Goal: Transaction & Acquisition: Purchase product/service

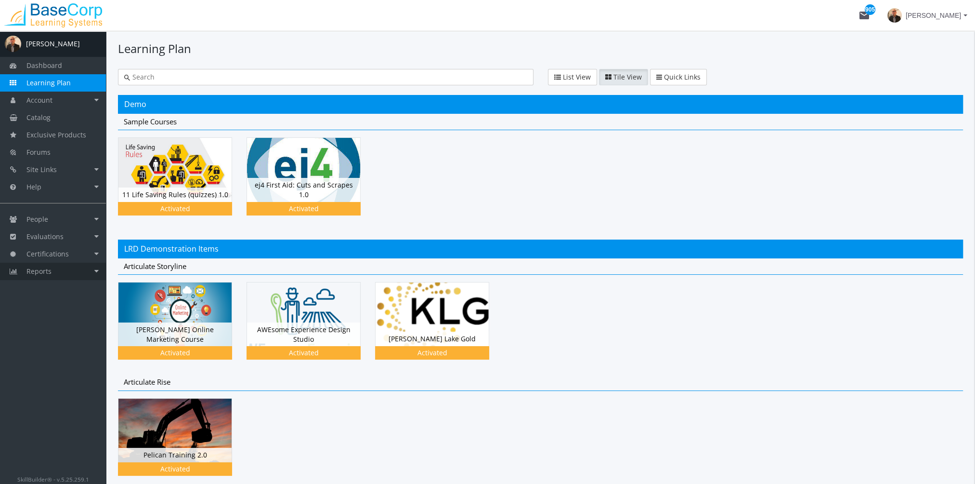
click at [66, 267] on link "Reports" at bounding box center [53, 271] width 106 height 17
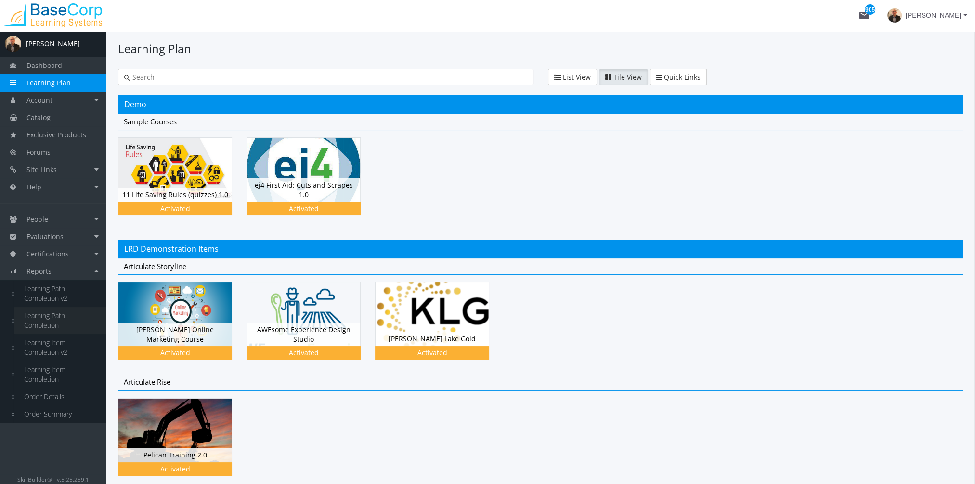
click at [54, 314] on link "Learning Path Completion" at bounding box center [60, 320] width 92 height 27
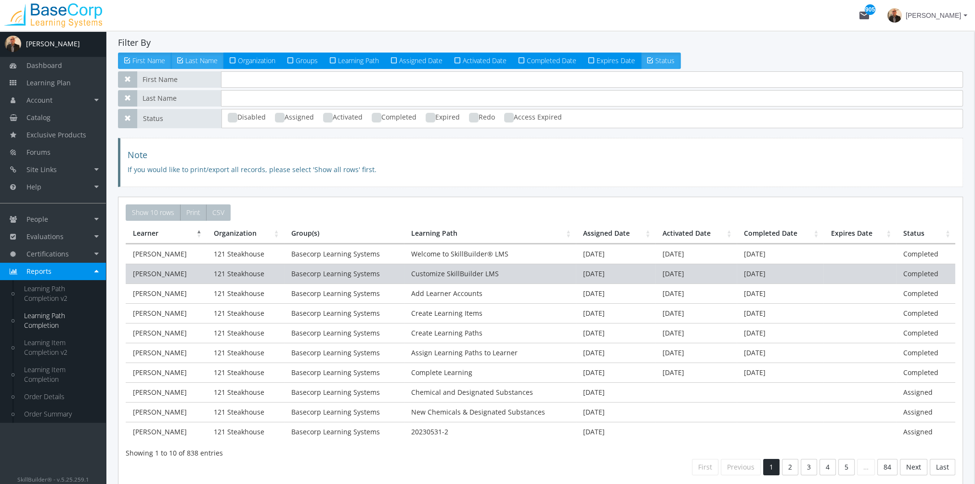
scroll to position [37, 0]
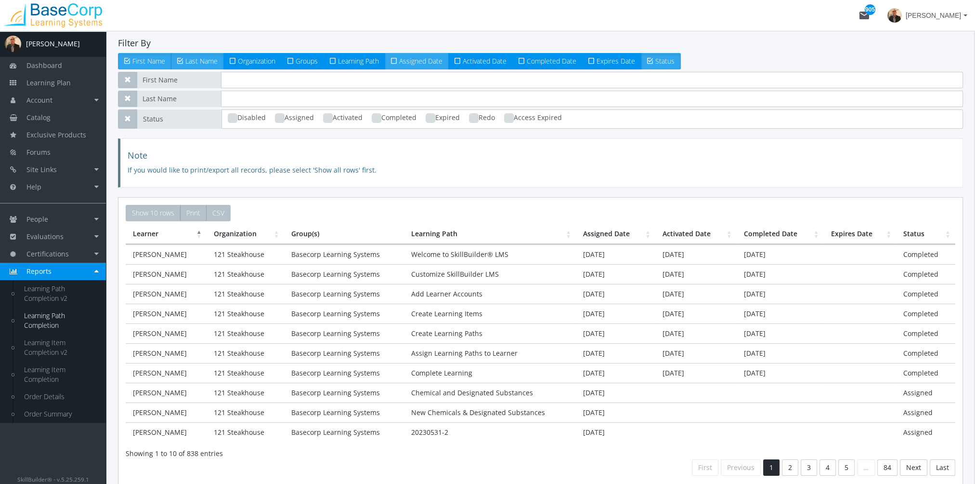
click at [422, 58] on span "Assigned Date" at bounding box center [420, 60] width 43 height 9
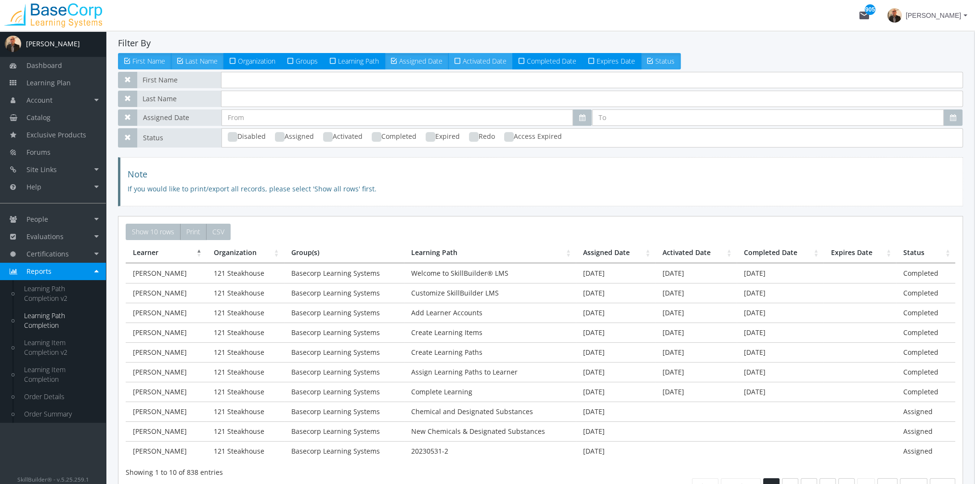
click at [472, 63] on span "Activated Date" at bounding box center [485, 60] width 44 height 9
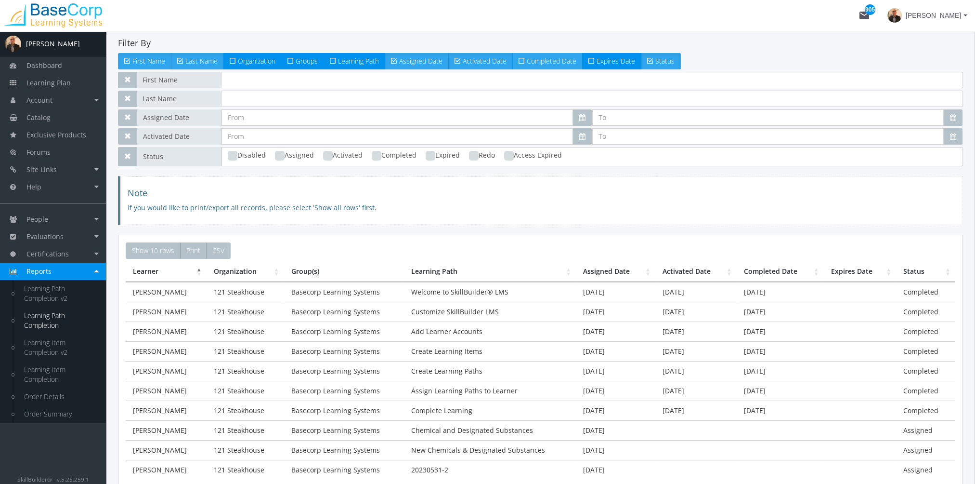
click at [536, 66] on label "Completed Date" at bounding box center [548, 61] width 70 height 16
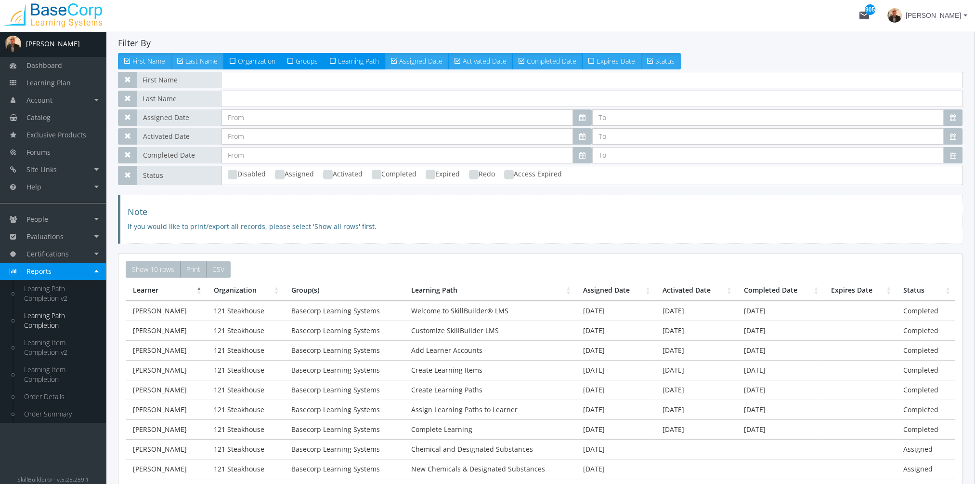
click at [593, 58] on icon at bounding box center [592, 61] width 6 height 8
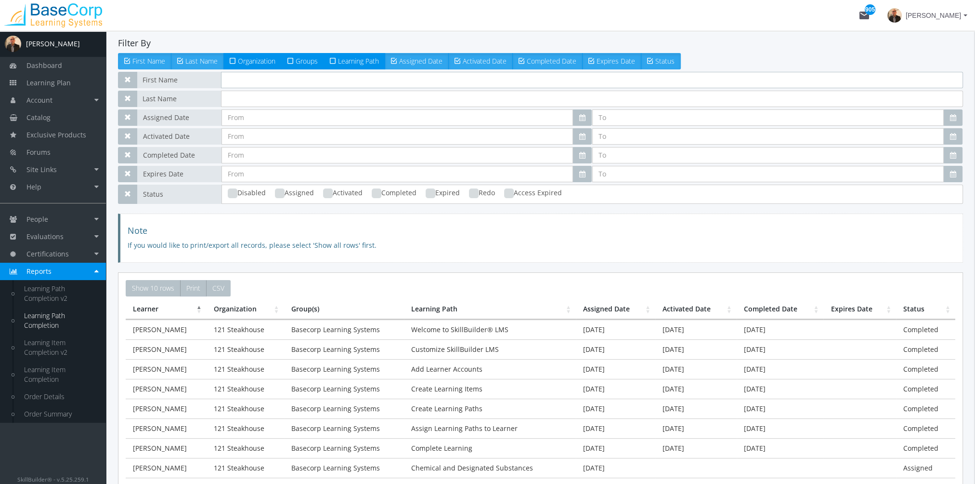
click at [250, 81] on input "text" at bounding box center [592, 80] width 742 height 16
type input "[PERSON_NAME]"
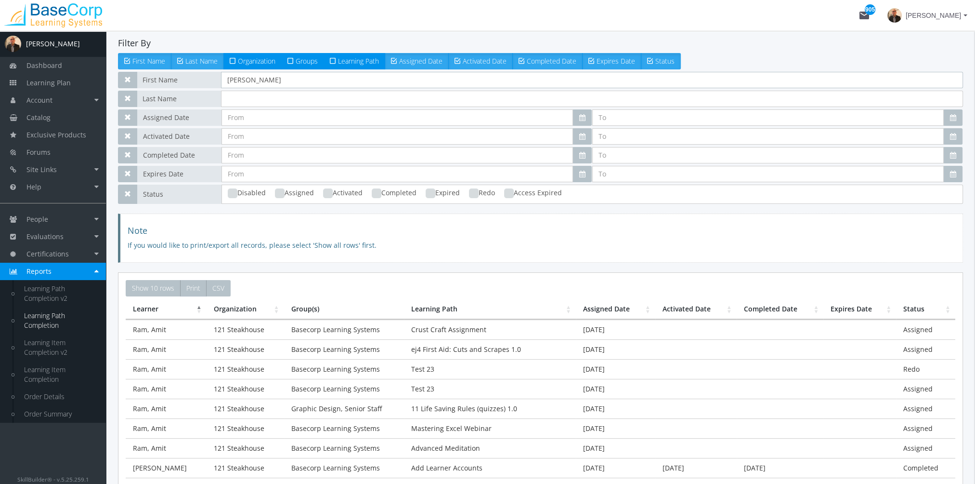
click at [373, 195] on ins at bounding box center [377, 193] width 10 height 10
checkbox input "true"
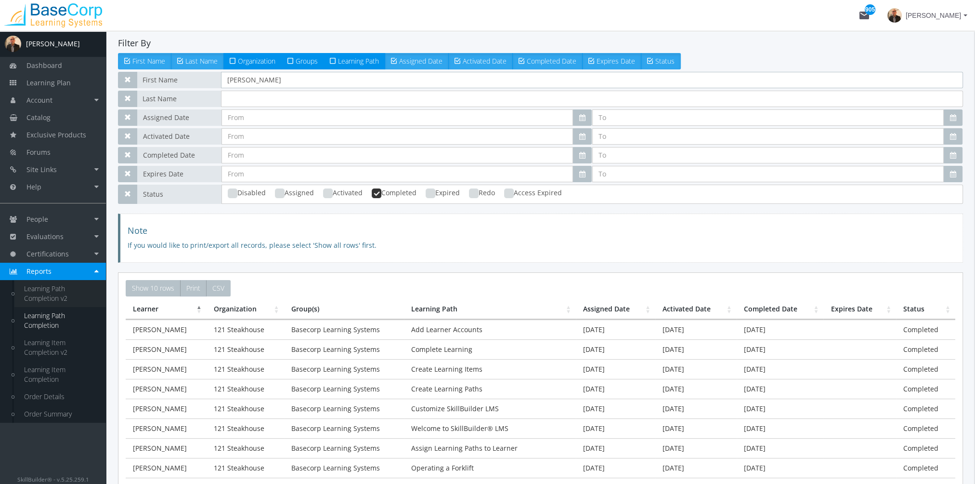
type input "[PERSON_NAME]"
click at [53, 290] on link "Learning Path Completion v2" at bounding box center [60, 293] width 92 height 27
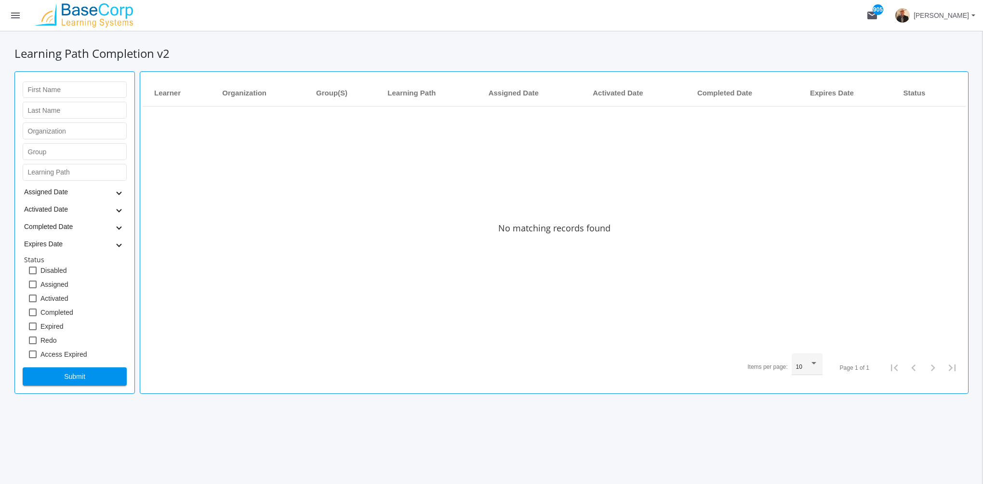
click at [21, 21] on button "menu" at bounding box center [15, 15] width 31 height 31
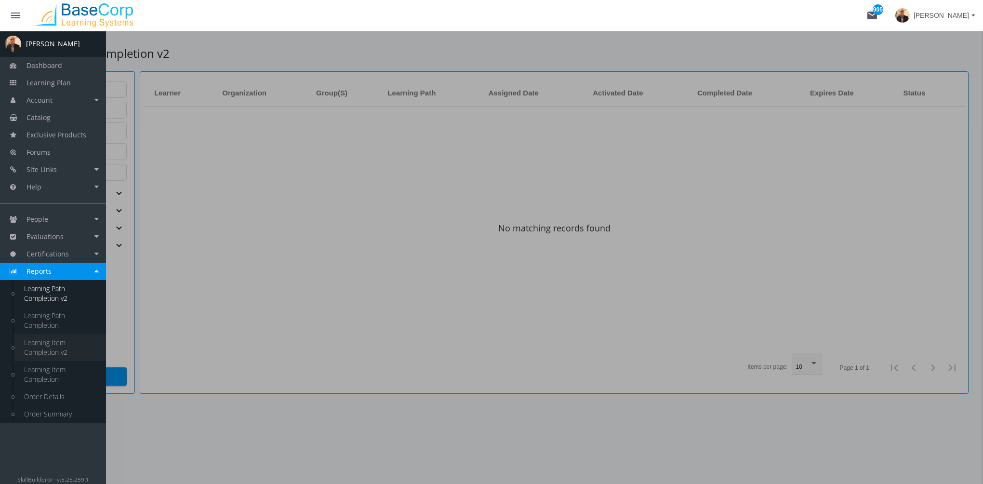
click at [56, 356] on link "Learning Item Completion v2" at bounding box center [60, 347] width 92 height 27
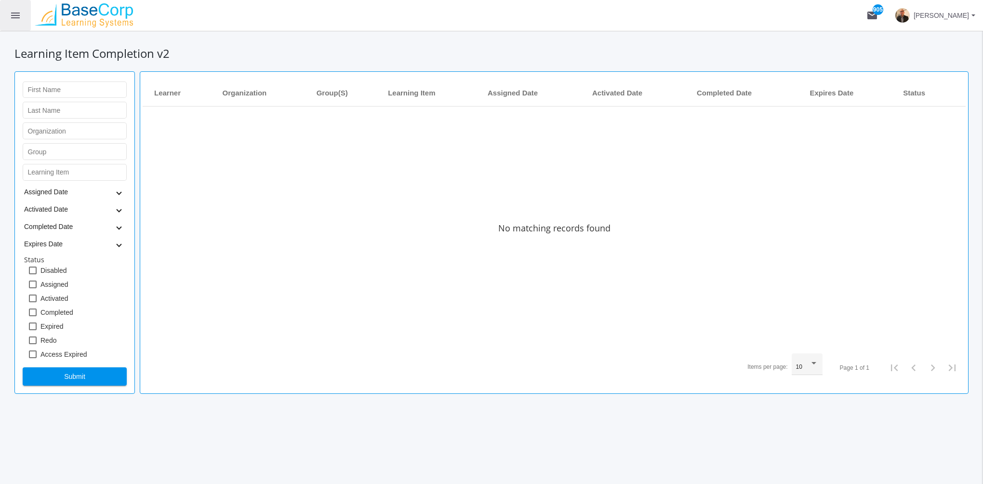
click at [20, 17] on mat-icon "menu" at bounding box center [16, 16] width 12 height 12
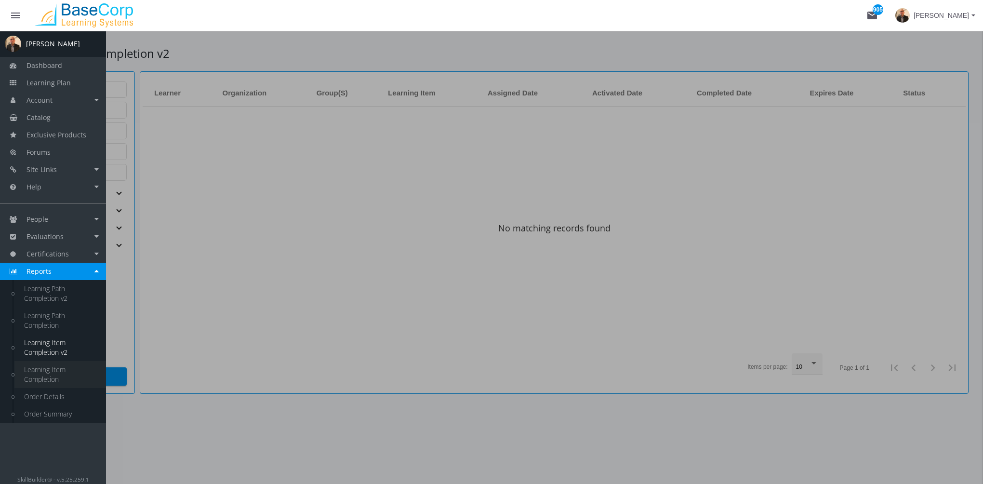
click at [50, 386] on link "Learning Item Completion" at bounding box center [60, 374] width 92 height 27
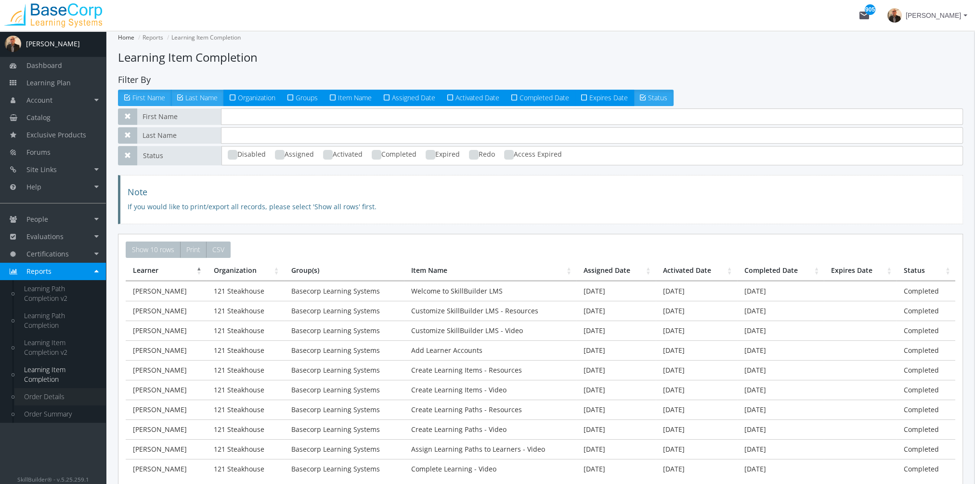
click at [59, 392] on link "Order Details" at bounding box center [60, 396] width 92 height 17
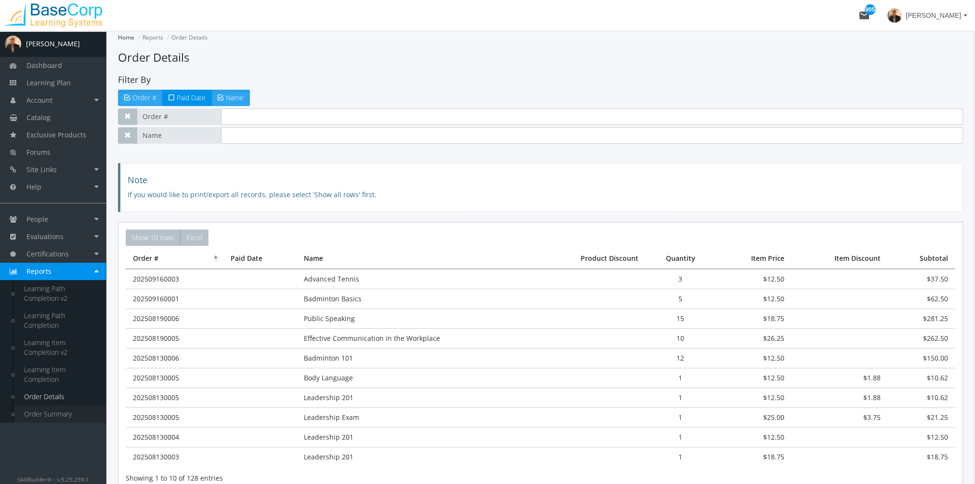
click at [59, 417] on link "Order Summary" at bounding box center [60, 413] width 92 height 17
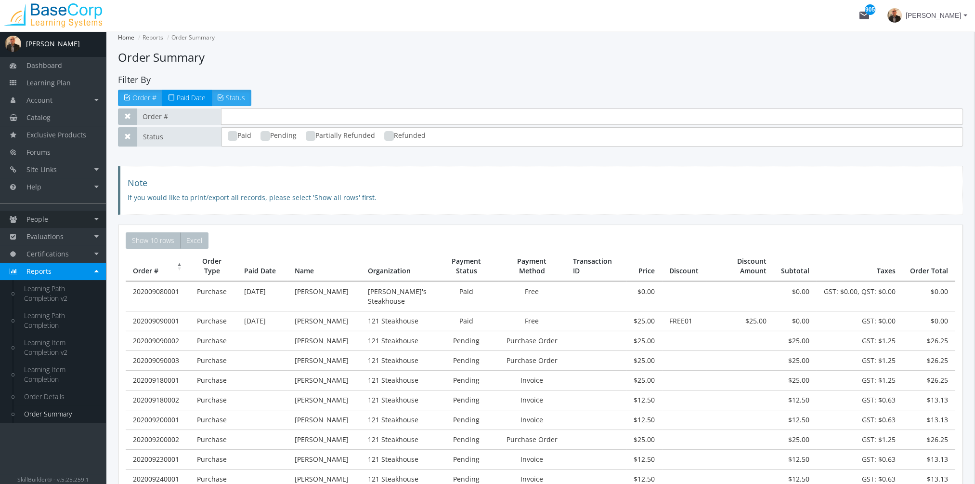
click at [53, 221] on link "People" at bounding box center [53, 219] width 106 height 17
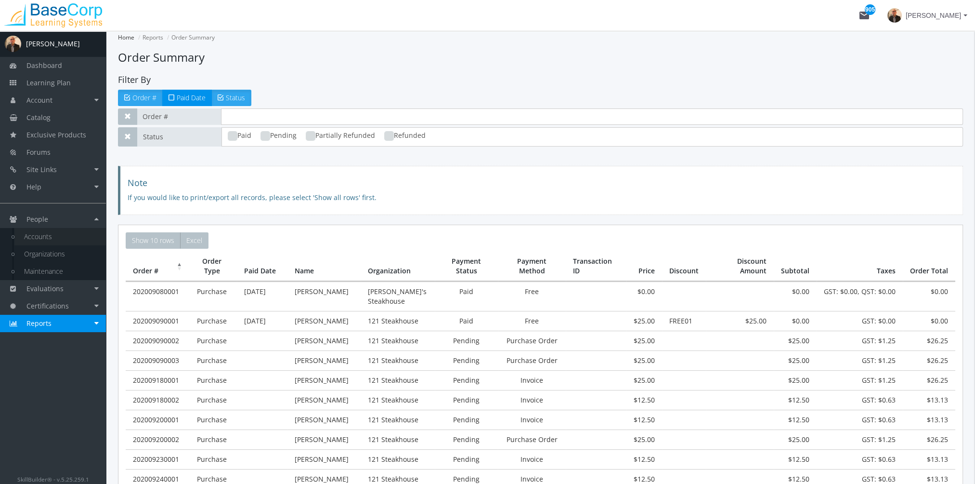
click at [61, 237] on link "Accounts" at bounding box center [60, 236] width 92 height 17
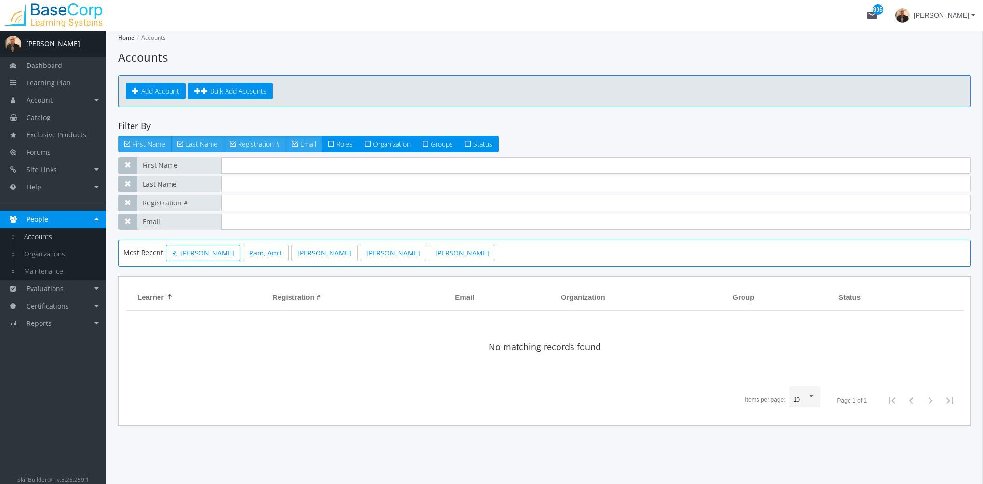
click at [187, 251] on link "R, [PERSON_NAME]" at bounding box center [203, 253] width 75 height 16
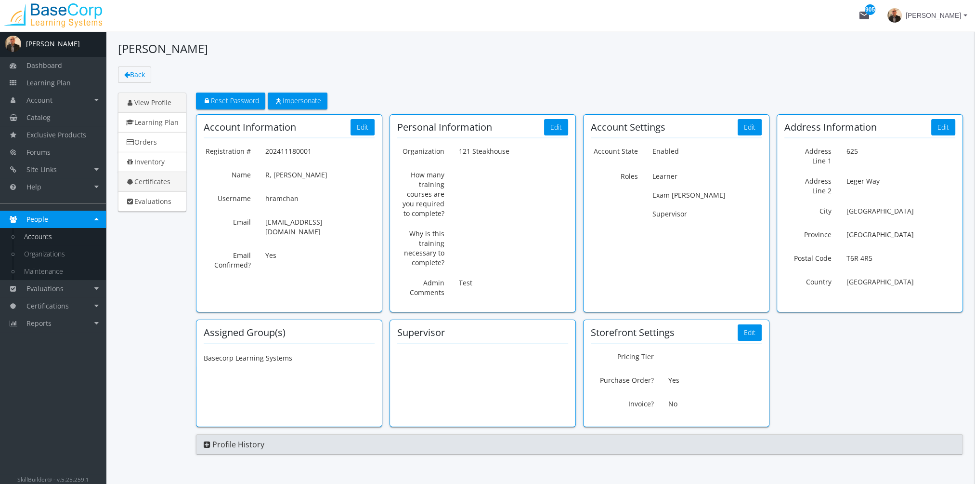
click at [158, 181] on link "Certificates" at bounding box center [152, 181] width 68 height 20
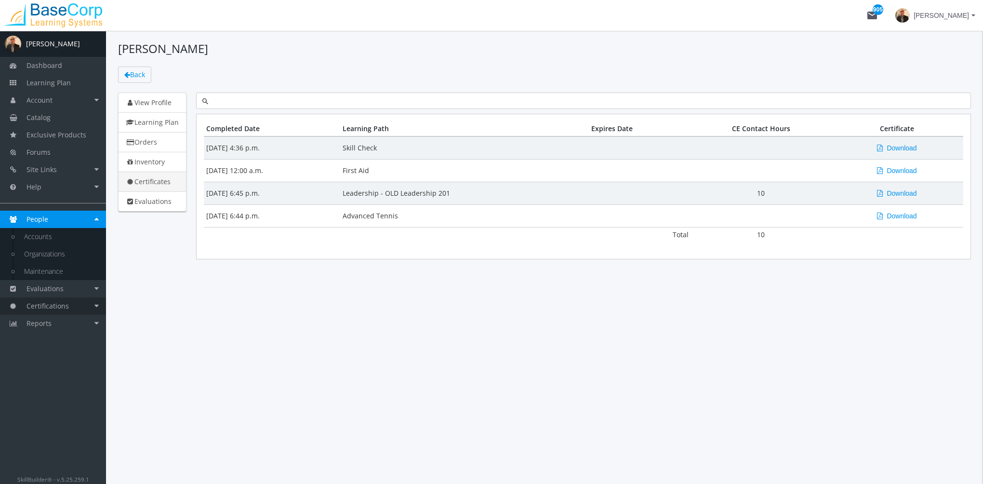
click at [67, 311] on link "Certifications" at bounding box center [53, 305] width 106 height 17
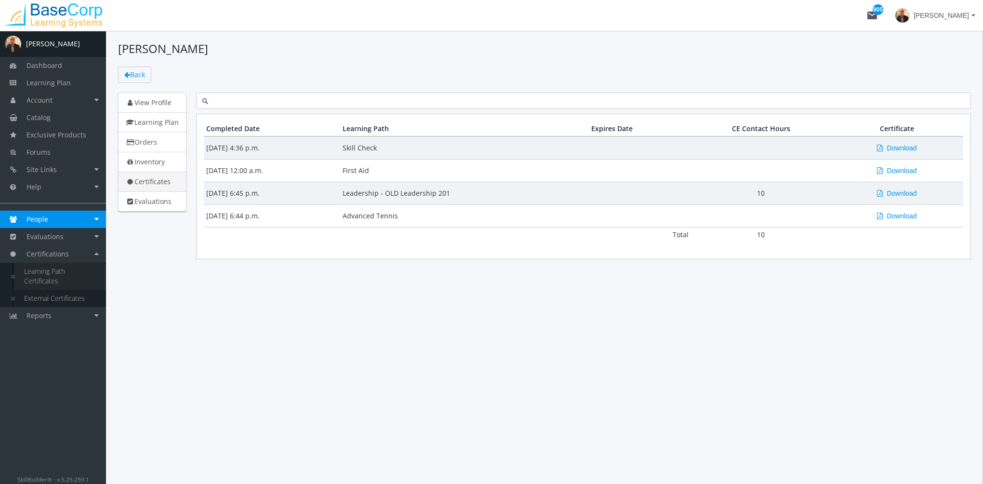
click at [55, 272] on link "Learning Path Certificates" at bounding box center [60, 276] width 92 height 27
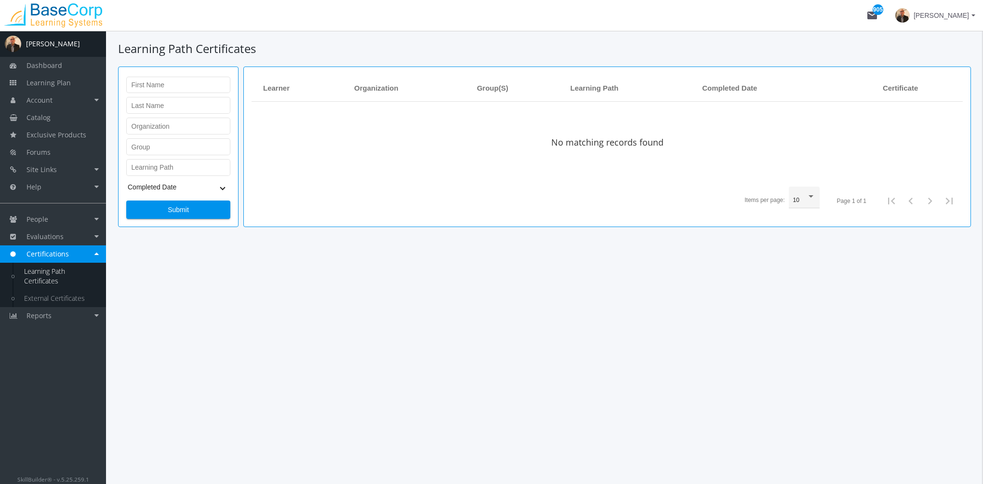
click at [956, 19] on span "[PERSON_NAME]" at bounding box center [940, 15] width 55 height 17
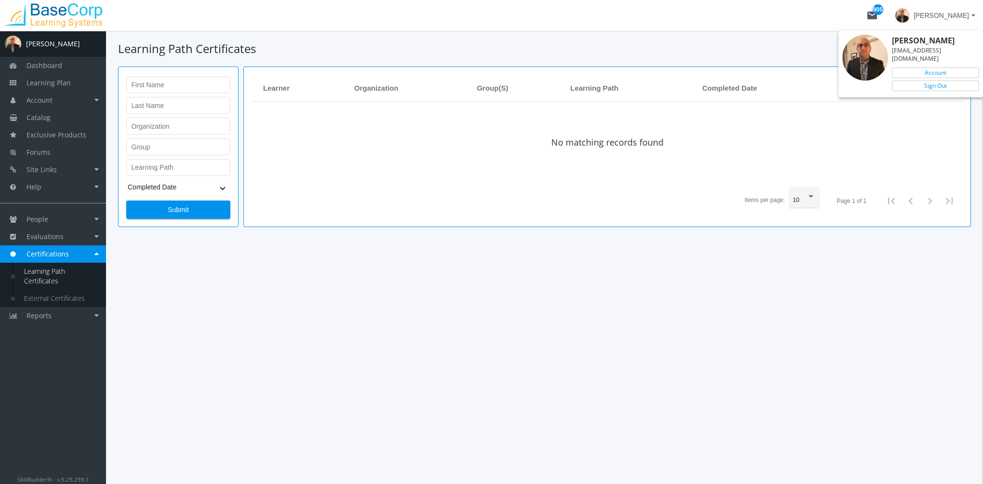
click at [913, 303] on div at bounding box center [491, 242] width 983 height 484
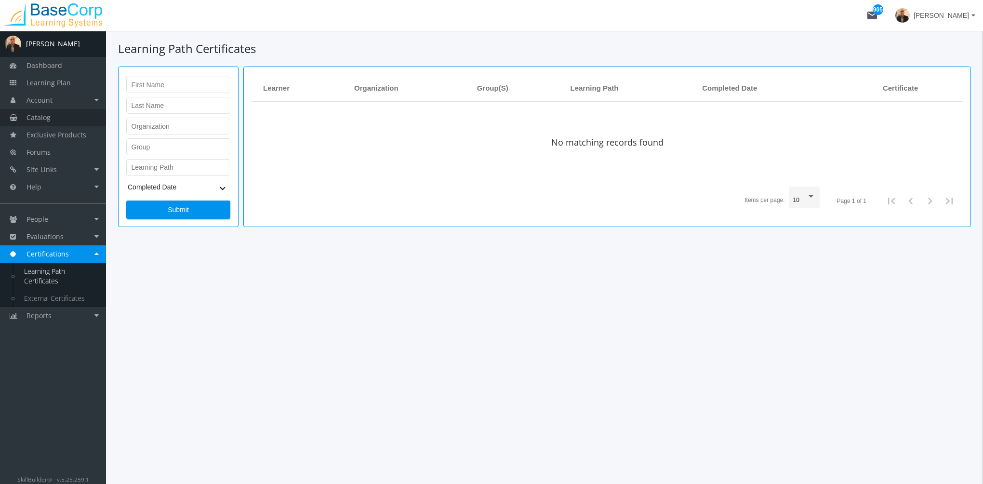
click at [62, 123] on link "Catalog" at bounding box center [53, 117] width 106 height 17
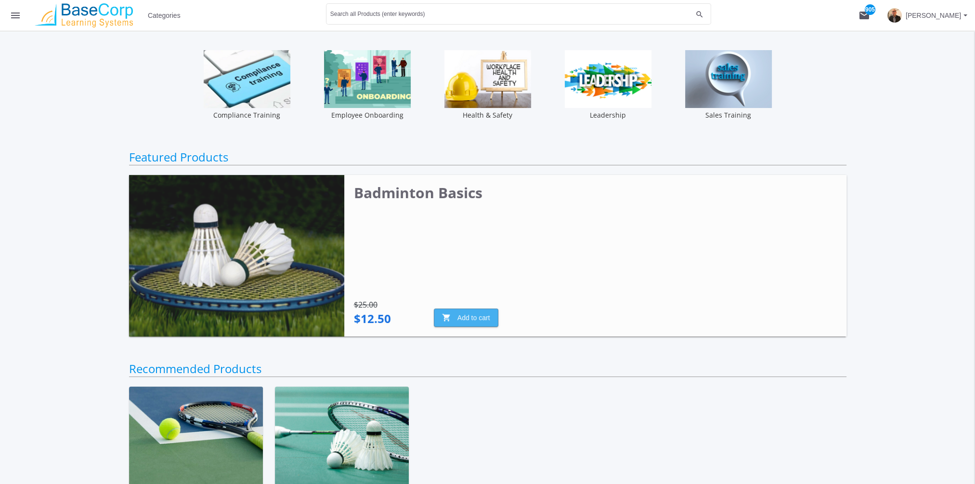
click at [477, 310] on span "shopping_cart Add to cart" at bounding box center [466, 317] width 48 height 17
click at [863, 13] on mat-icon "shopping_cart 1" at bounding box center [865, 16] width 12 height 12
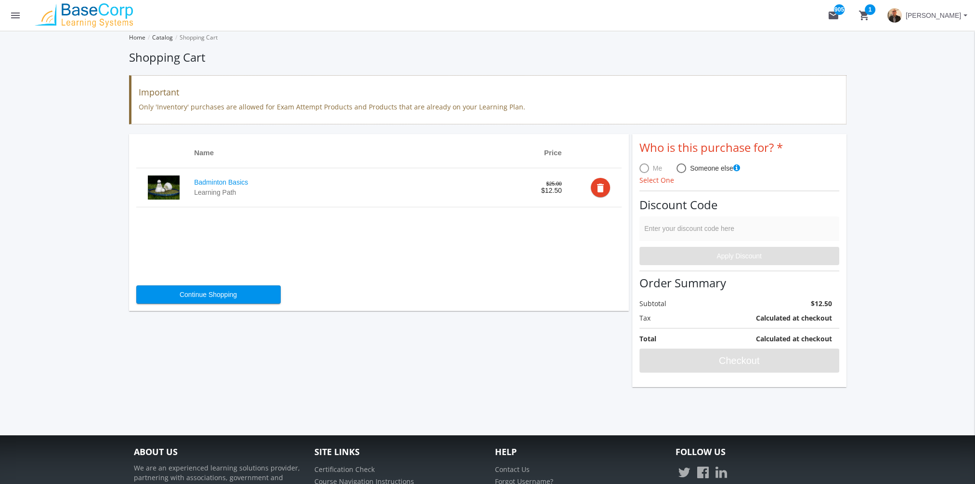
click at [949, 13] on span "[PERSON_NAME]" at bounding box center [933, 15] width 55 height 17
click at [949, 80] on link "Sign Out" at bounding box center [927, 85] width 87 height 11
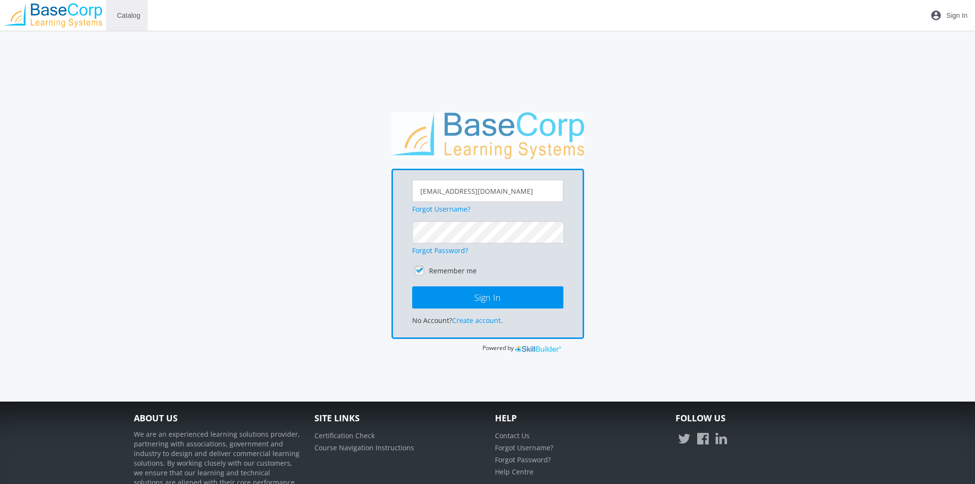
click at [132, 19] on span "Catalog" at bounding box center [128, 15] width 23 height 17
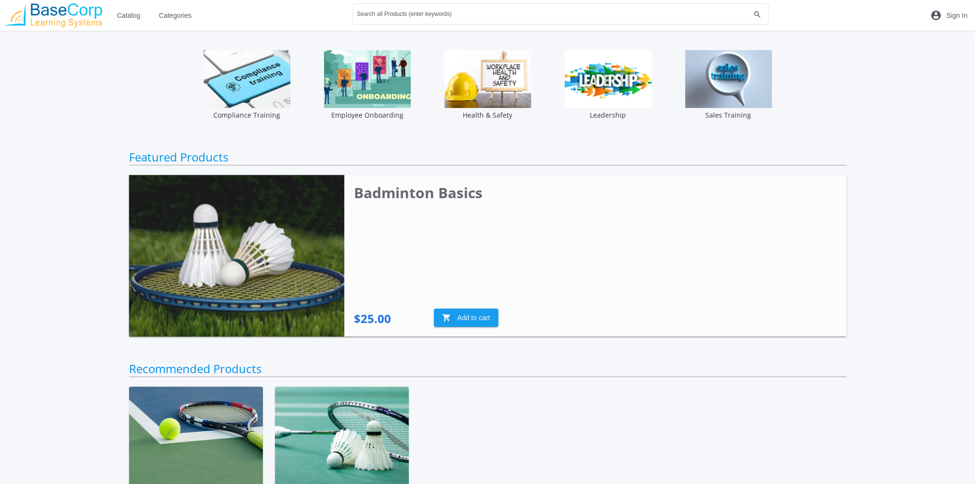
scroll to position [145, 0]
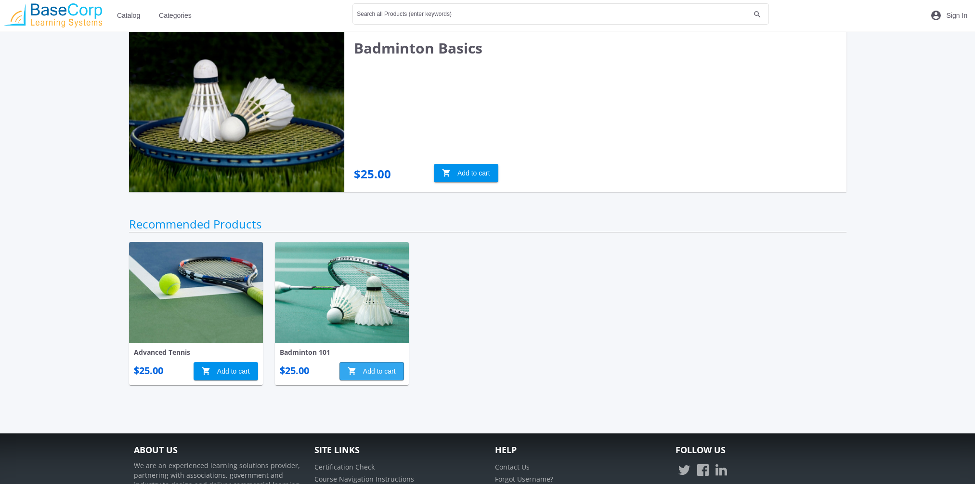
click at [376, 369] on span "shopping_cart Add to cart" at bounding box center [372, 370] width 48 height 17
click at [909, 14] on mat-icon "shopping_cart 1" at bounding box center [908, 16] width 12 height 12
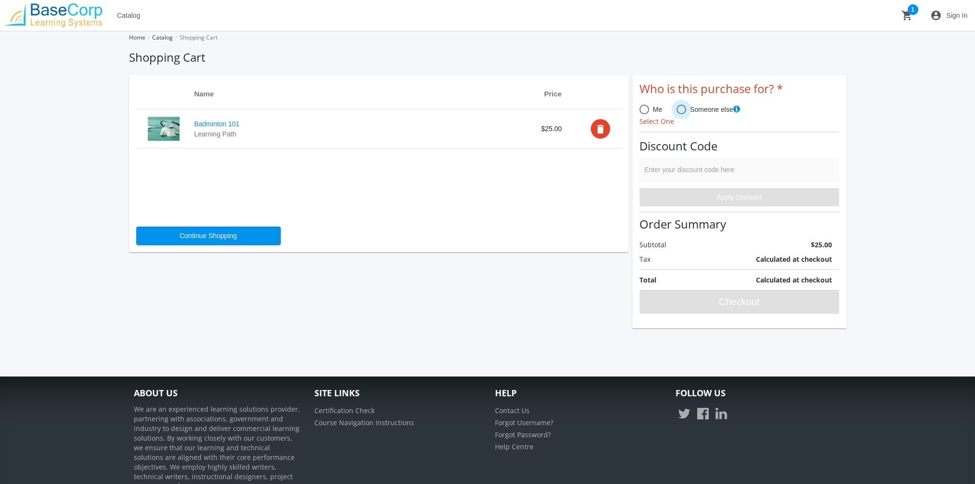
click at [680, 108] on span at bounding box center [682, 110] width 10 height 10
click at [680, 108] on input "Someone else" at bounding box center [682, 111] width 10 height 10
radio input "true"
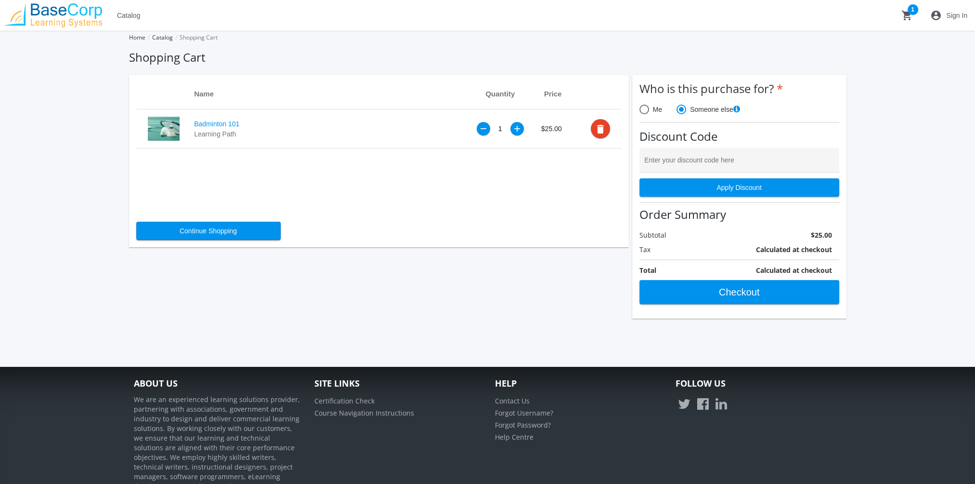
click at [520, 131] on div "+" at bounding box center [517, 129] width 7 height 8
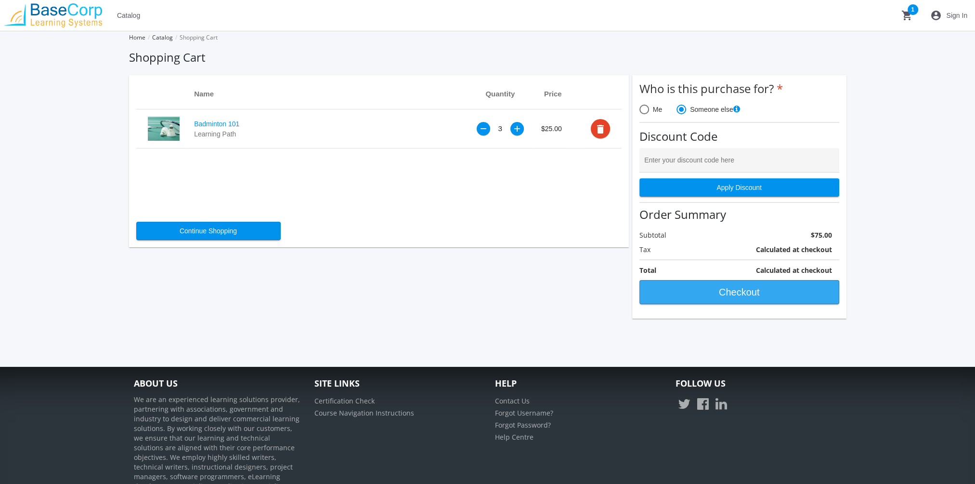
click at [717, 294] on span "Checkout" at bounding box center [740, 291] width 184 height 17
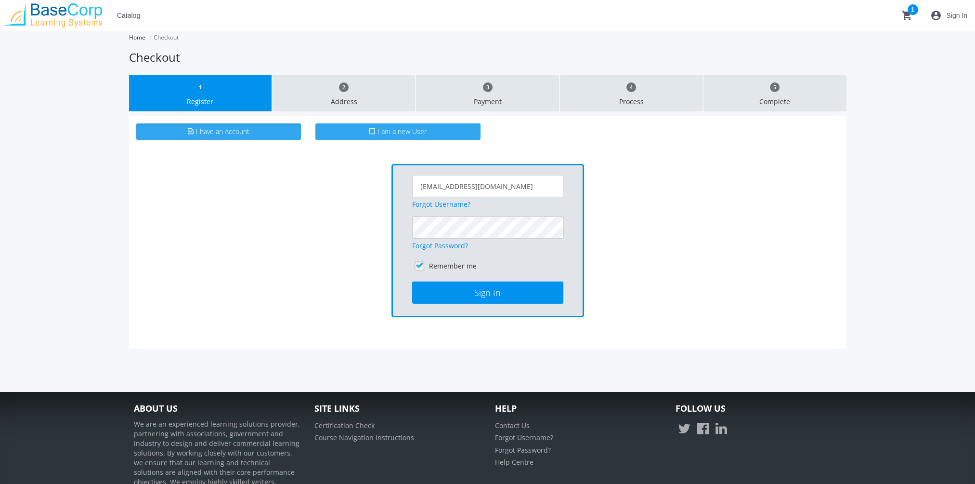
click at [423, 137] on label "I am a new User" at bounding box center [398, 131] width 165 height 16
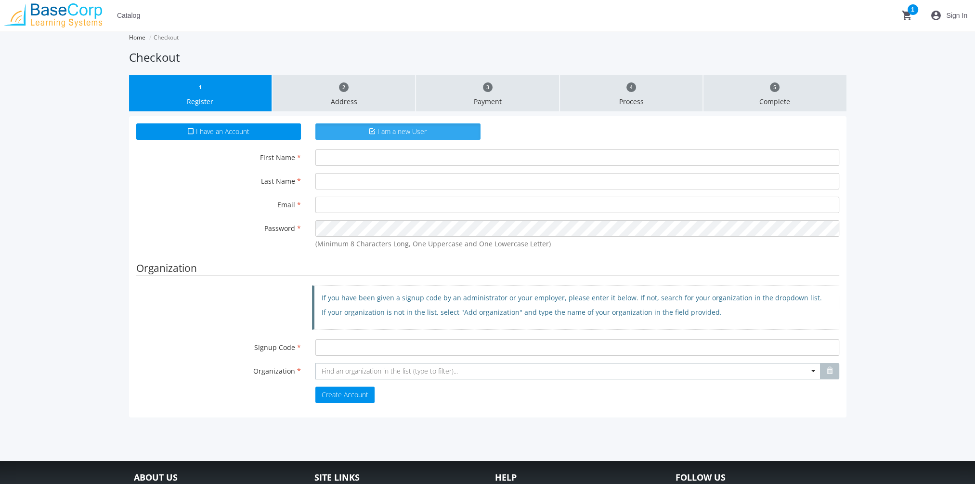
click at [961, 24] on button "account_circle Sign In" at bounding box center [949, 15] width 53 height 31
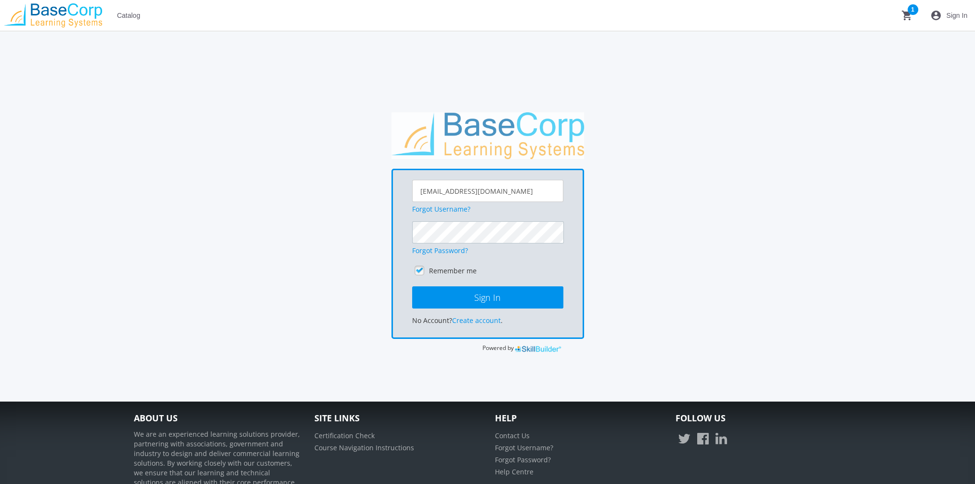
click at [412, 286] on button "Sign In" at bounding box center [487, 297] width 151 height 22
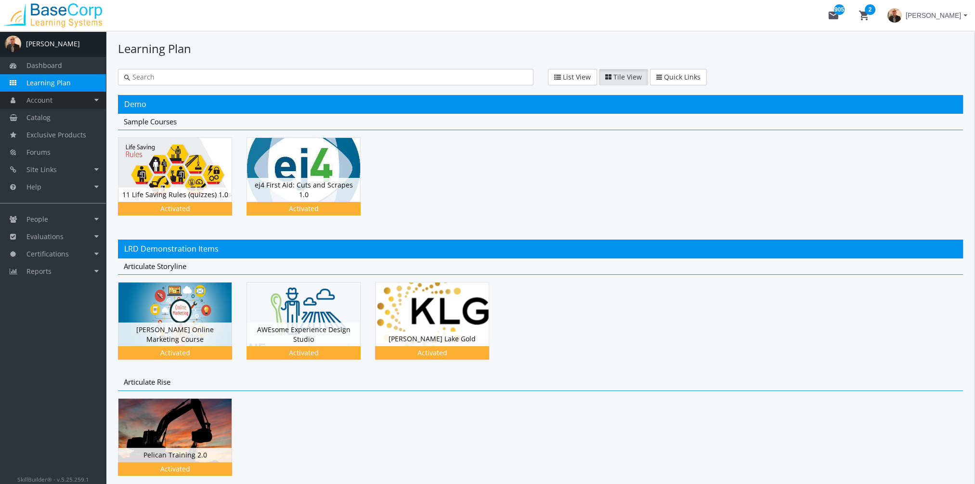
click at [57, 103] on link "Account" at bounding box center [53, 100] width 106 height 17
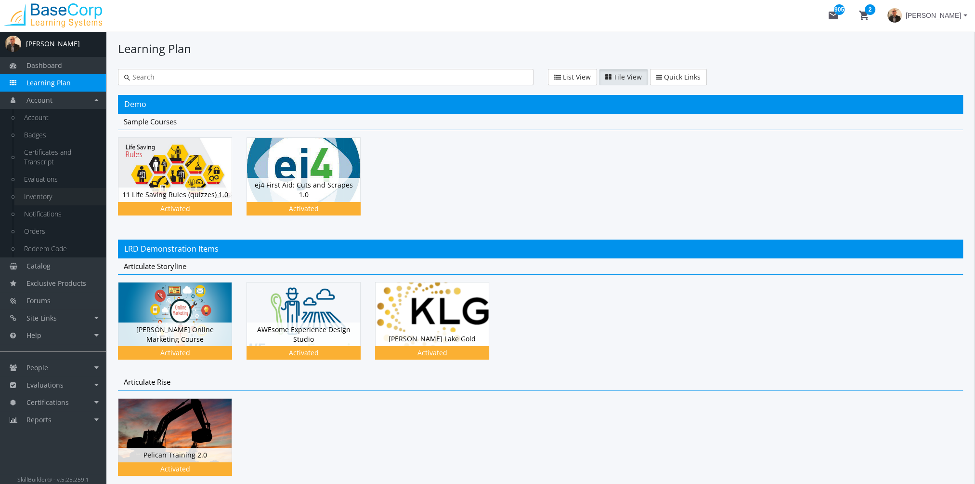
click at [47, 199] on link "Inventory" at bounding box center [60, 196] width 92 height 17
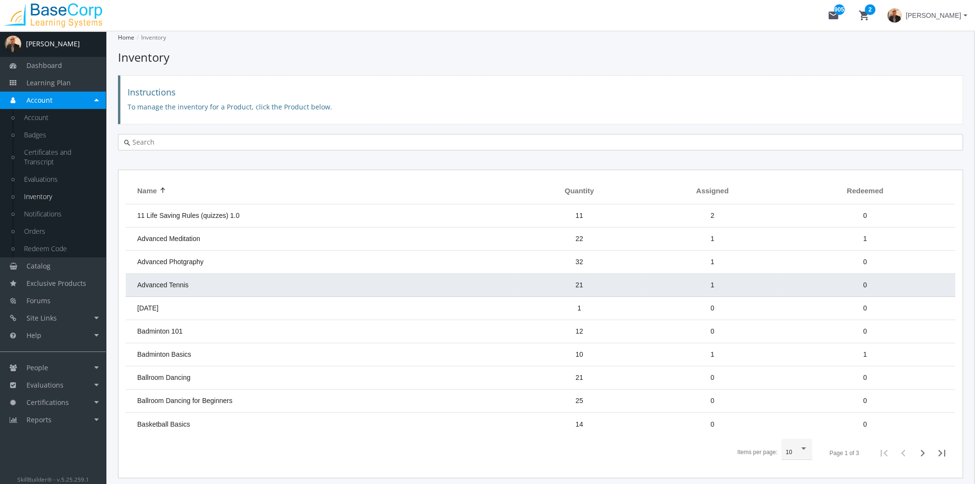
click at [266, 285] on td "Advanced Tennis" at bounding box center [321, 285] width 390 height 23
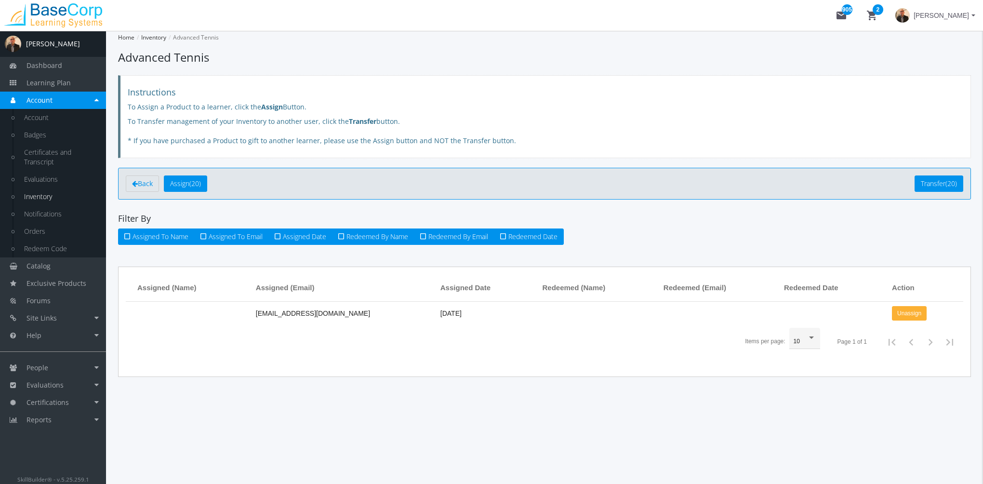
click at [44, 198] on link "Inventory" at bounding box center [60, 196] width 92 height 17
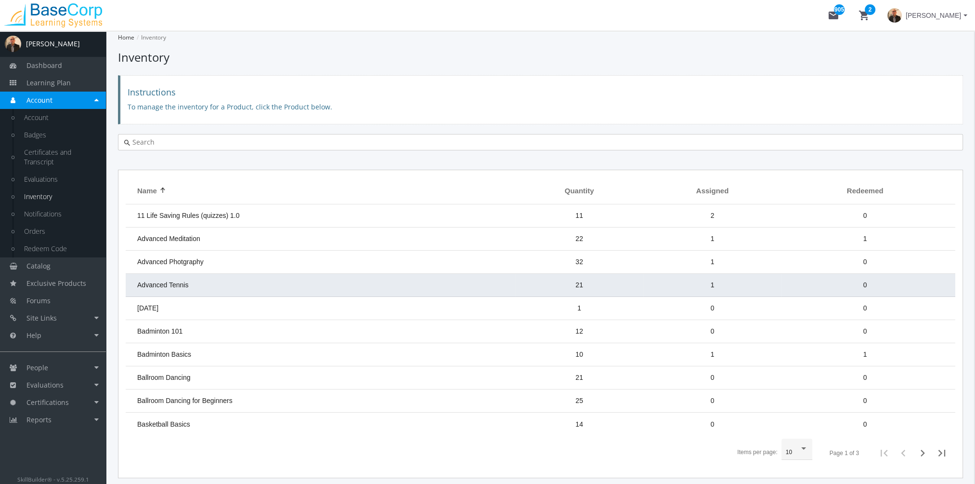
click at [216, 281] on td "Advanced Tennis" at bounding box center [321, 285] width 390 height 23
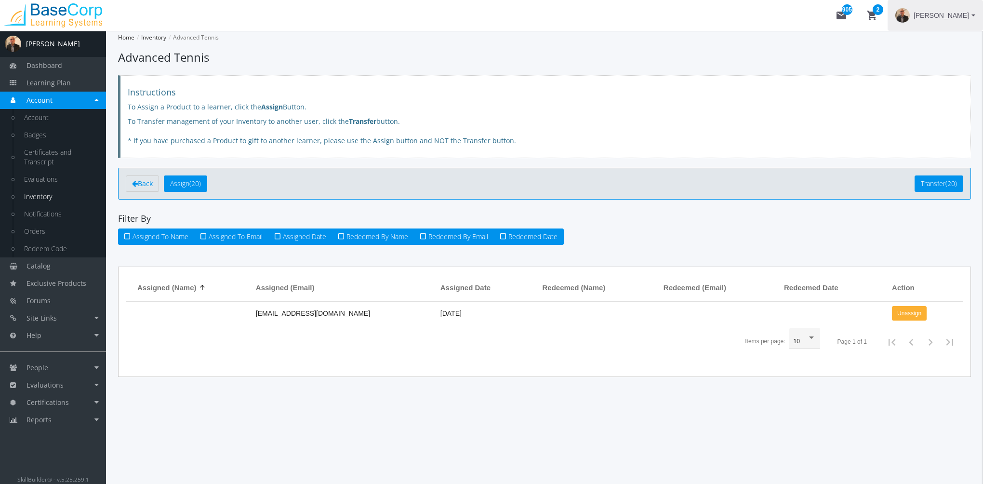
click at [946, 17] on span "[PERSON_NAME]" at bounding box center [940, 15] width 55 height 17
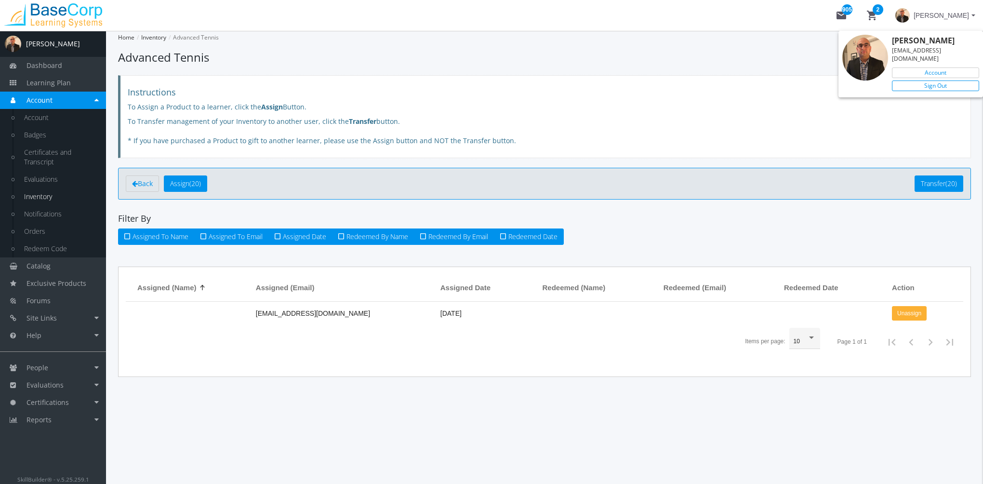
click at [942, 80] on link "Sign Out" at bounding box center [935, 85] width 87 height 11
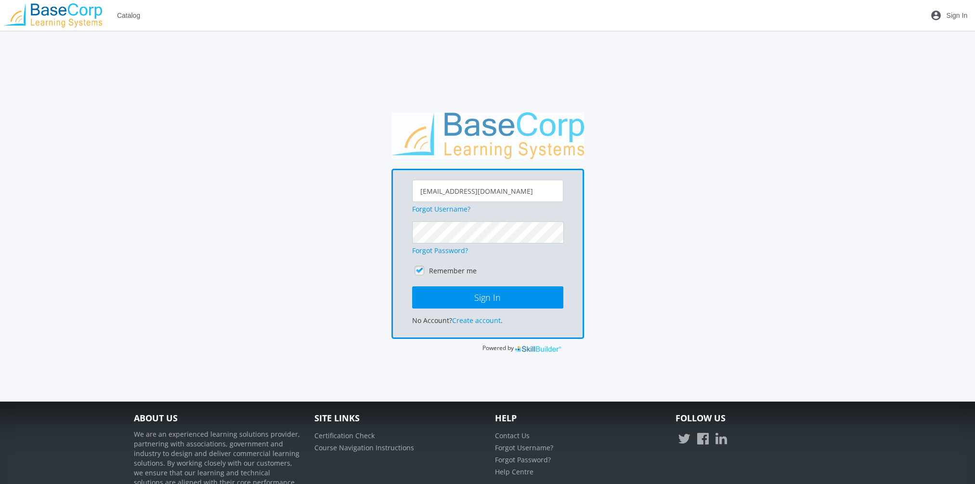
click at [133, 12] on span "Catalog" at bounding box center [128, 15] width 23 height 17
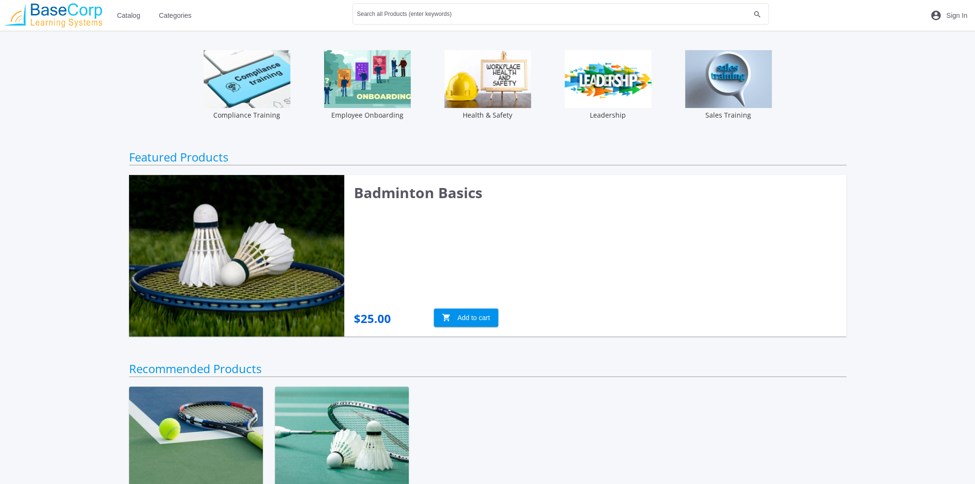
click at [257, 87] on img at bounding box center [247, 79] width 87 height 58
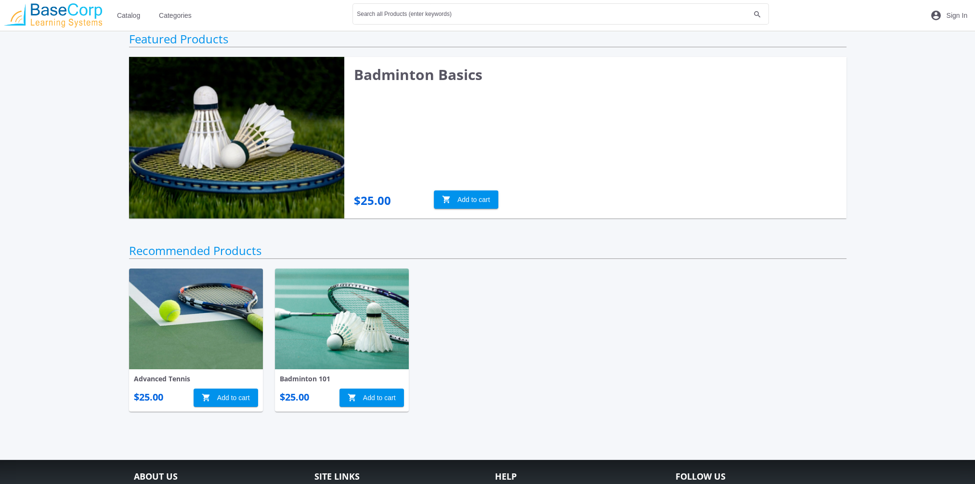
scroll to position [241, 0]
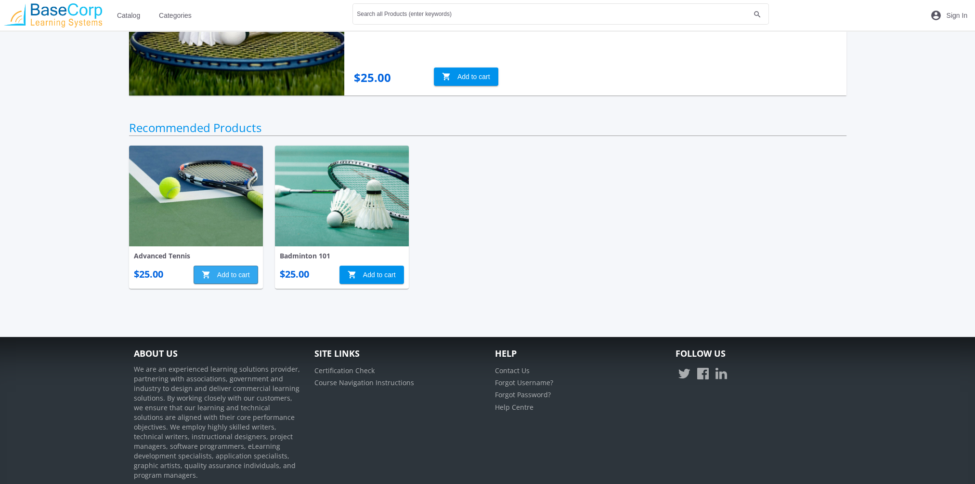
click at [233, 274] on span "shopping_cart Add to cart" at bounding box center [226, 274] width 48 height 17
click at [907, 9] on button "shopping_cart 1" at bounding box center [907, 15] width 31 height 31
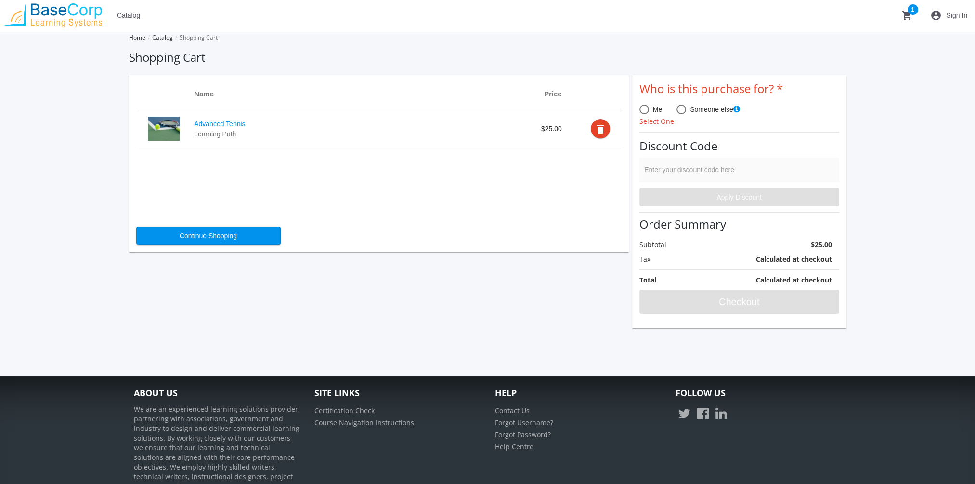
click at [684, 111] on span at bounding box center [682, 110] width 10 height 10
click at [684, 111] on input "Someone else" at bounding box center [682, 111] width 10 height 10
radio input "true"
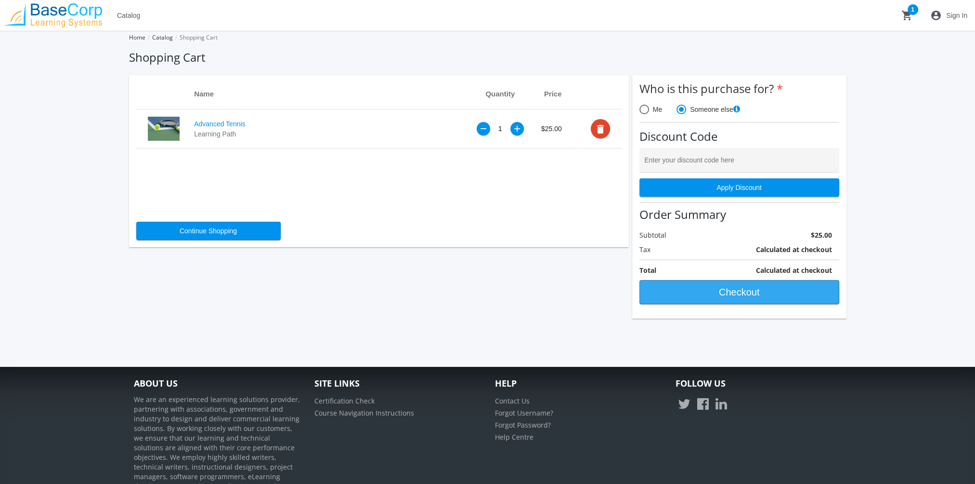
click at [698, 291] on span "Checkout" at bounding box center [740, 291] width 184 height 17
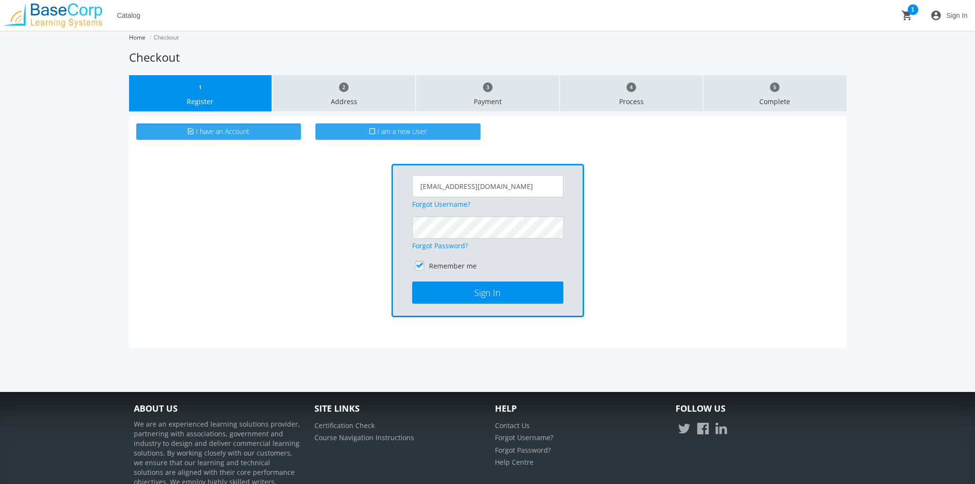
click at [351, 128] on label "I am a new User" at bounding box center [398, 131] width 165 height 16
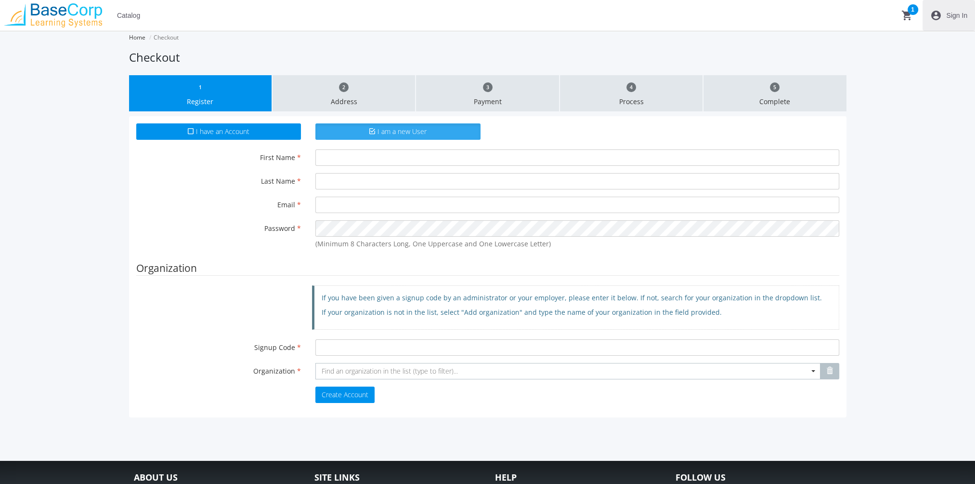
click at [958, 14] on span "Sign In" at bounding box center [957, 15] width 21 height 17
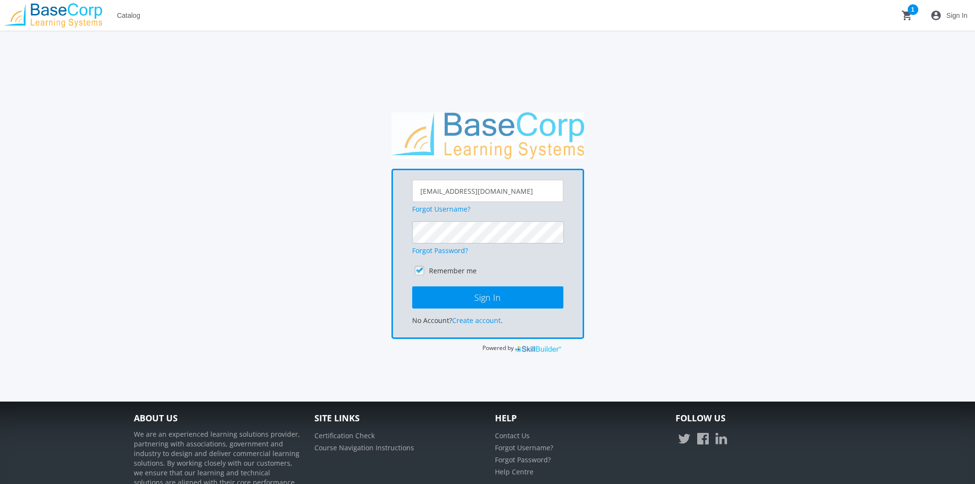
click at [412, 286] on button "Sign In" at bounding box center [487, 297] width 151 height 22
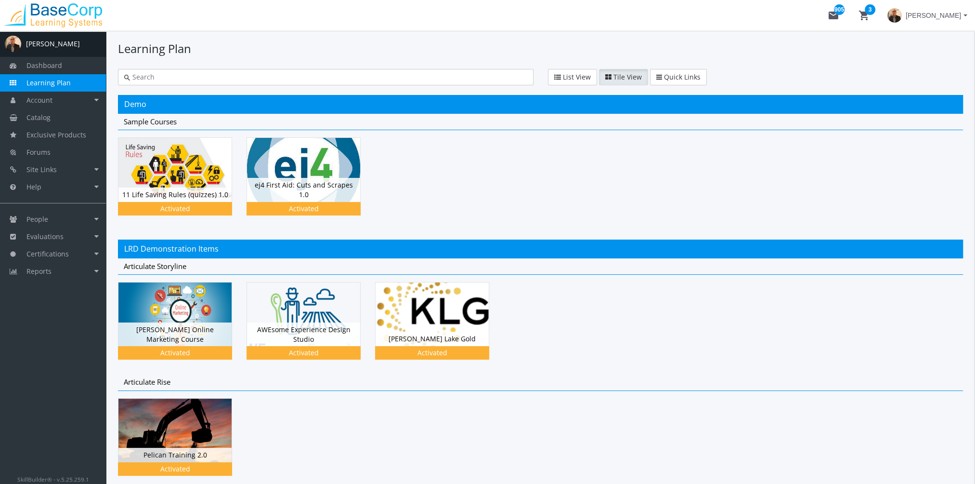
click at [940, 18] on span "[PERSON_NAME]" at bounding box center [933, 15] width 55 height 17
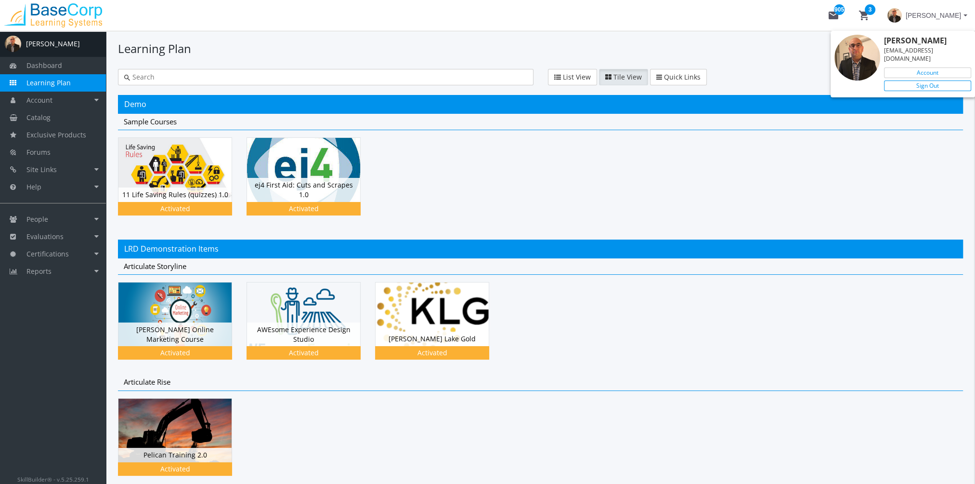
click at [929, 80] on link "Sign Out" at bounding box center [927, 85] width 87 height 11
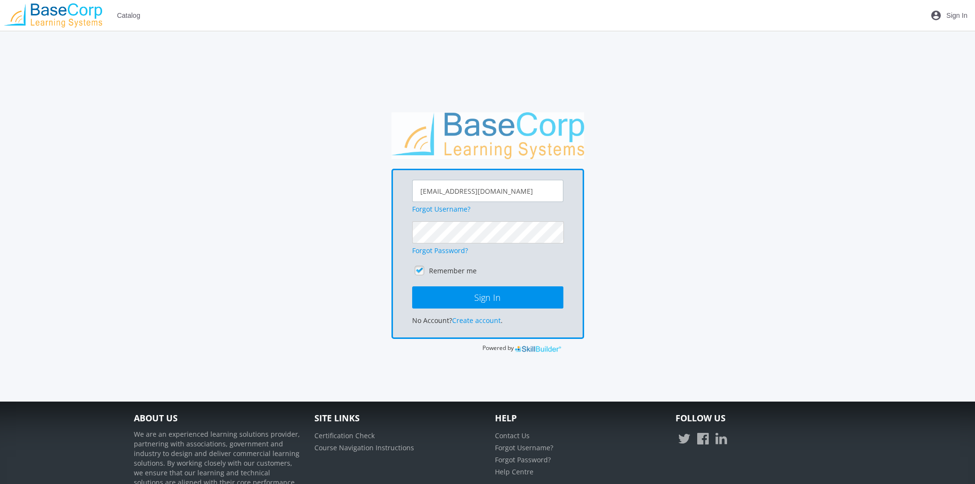
drag, startPoint x: 520, startPoint y: 192, endPoint x: 281, endPoint y: 166, distance: 240.4
click at [283, 166] on div "[EMAIL_ADDRESS][DOMAIN_NAME] Forgot Username? Forgot Password? Remember me Sign…" at bounding box center [488, 232] width 718 height 241
type input "[EMAIL_ADDRESS][DOMAIN_NAME]"
click at [412, 286] on button "Sign In" at bounding box center [487, 297] width 151 height 22
